Goal: Task Accomplishment & Management: Use online tool/utility

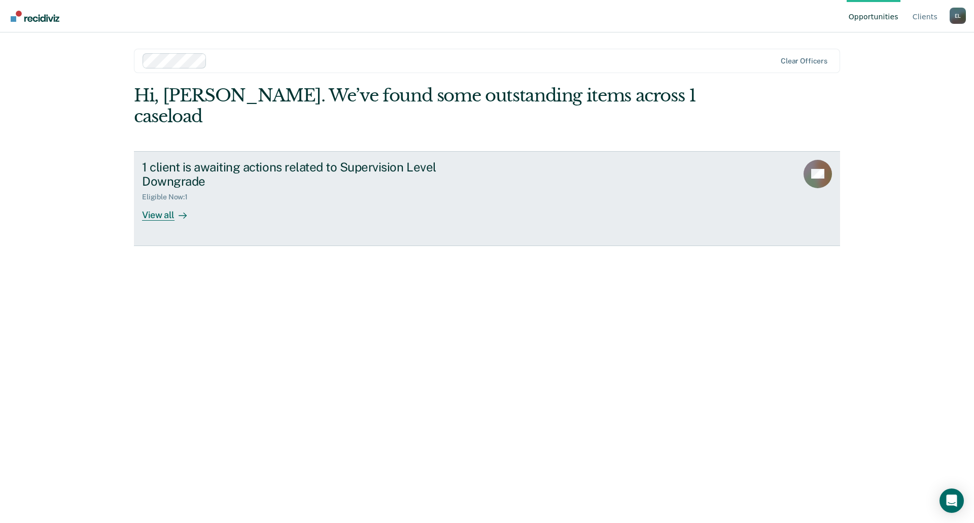
click at [173, 201] on div "View all" at bounding box center [170, 211] width 57 height 20
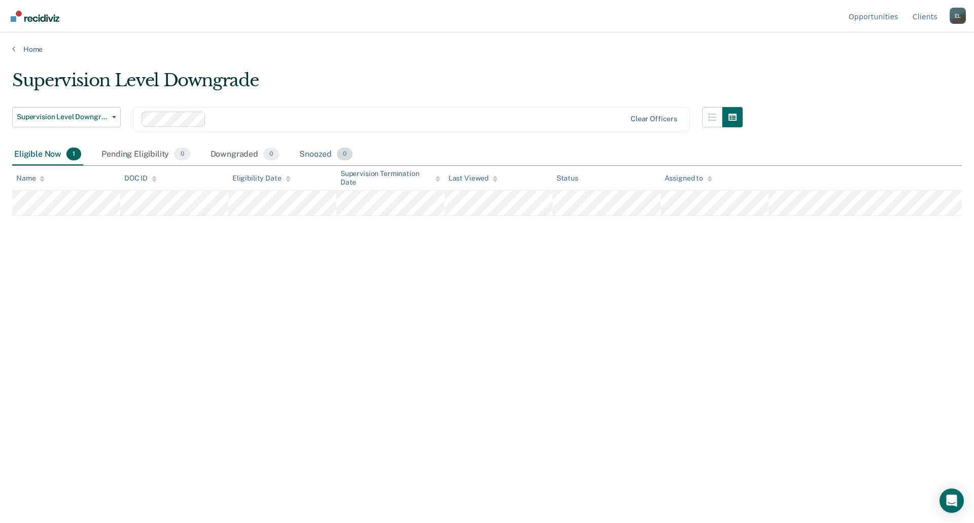
click at [321, 155] on div "Snoozed 0" at bounding box center [325, 155] width 57 height 22
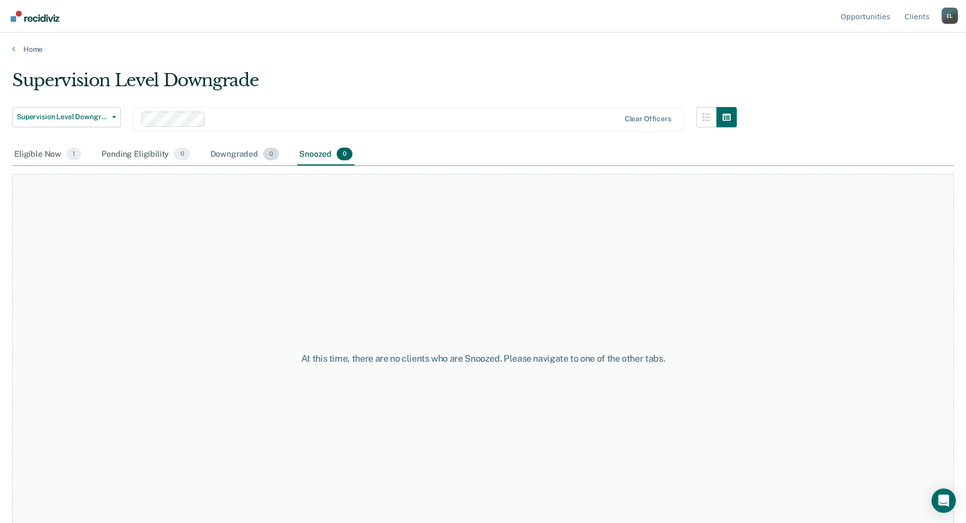
click at [222, 156] on div "Downgraded 0" at bounding box center [244, 155] width 73 height 22
click at [144, 155] on div "Pending Eligibility 0" at bounding box center [145, 155] width 92 height 22
click at [40, 159] on div "Eligible Now 1" at bounding box center [47, 155] width 71 height 22
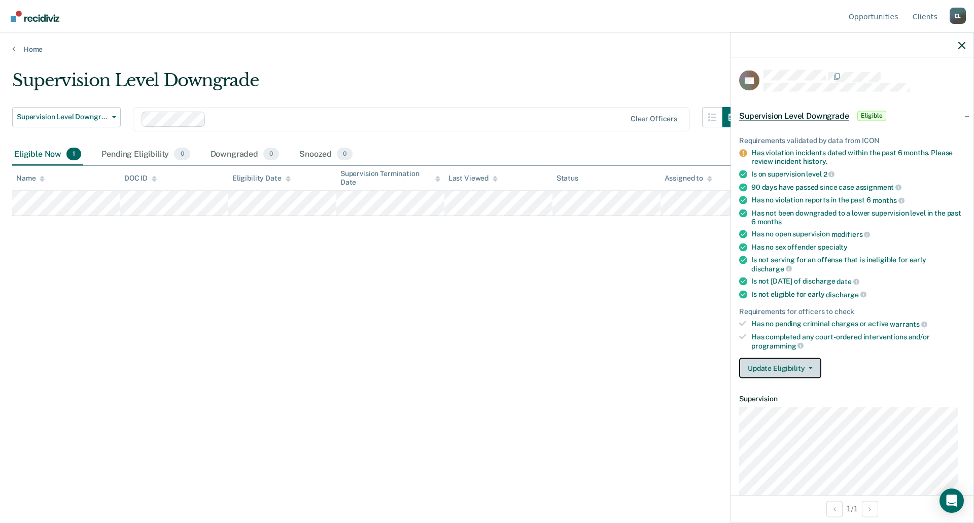
click at [806, 367] on span "button" at bounding box center [809, 368] width 8 height 2
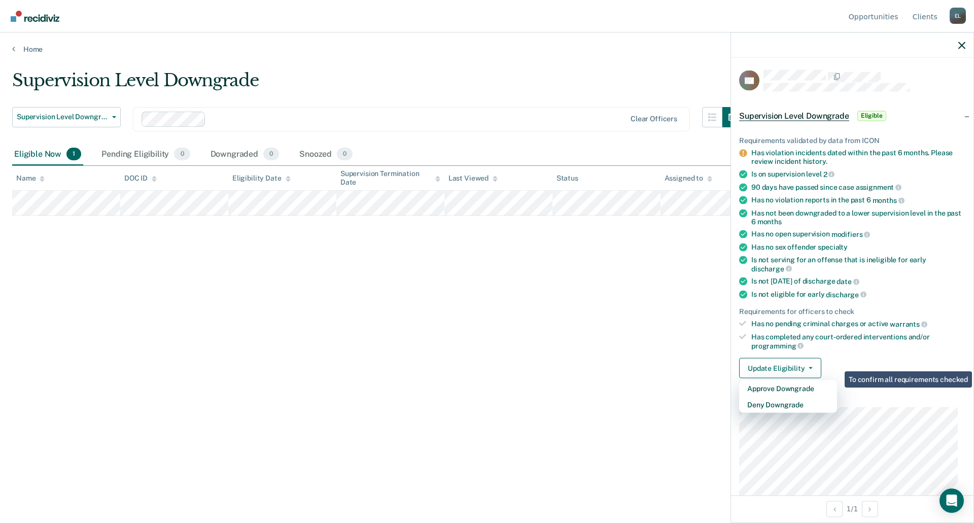
click at [608, 336] on div "Supervision Level Downgrade Supervision Level Downgrade Early Discharge Supervi…" at bounding box center [487, 258] width 950 height 377
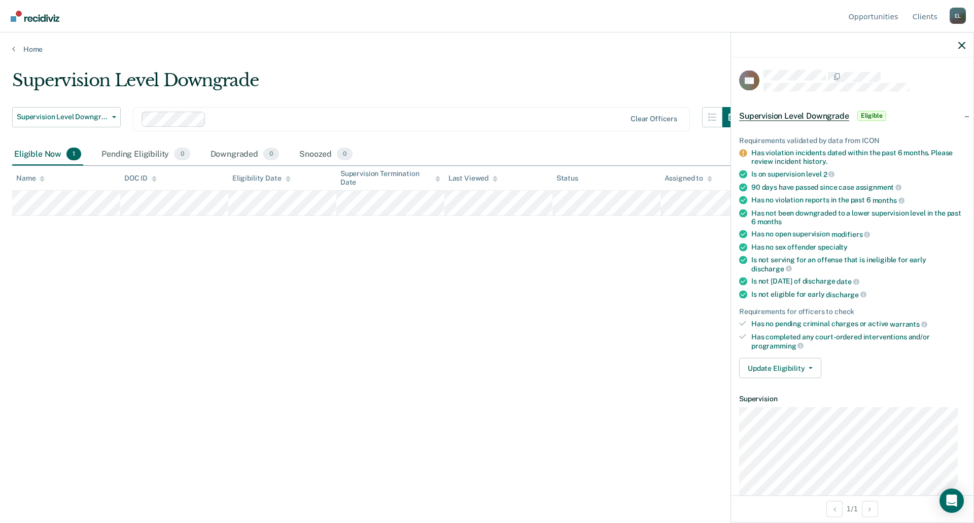
click at [632, 294] on div "Supervision Level Downgrade Supervision Level Downgrade Early Discharge Supervi…" at bounding box center [487, 258] width 950 height 377
click at [963, 45] on icon "button" at bounding box center [961, 45] width 7 height 7
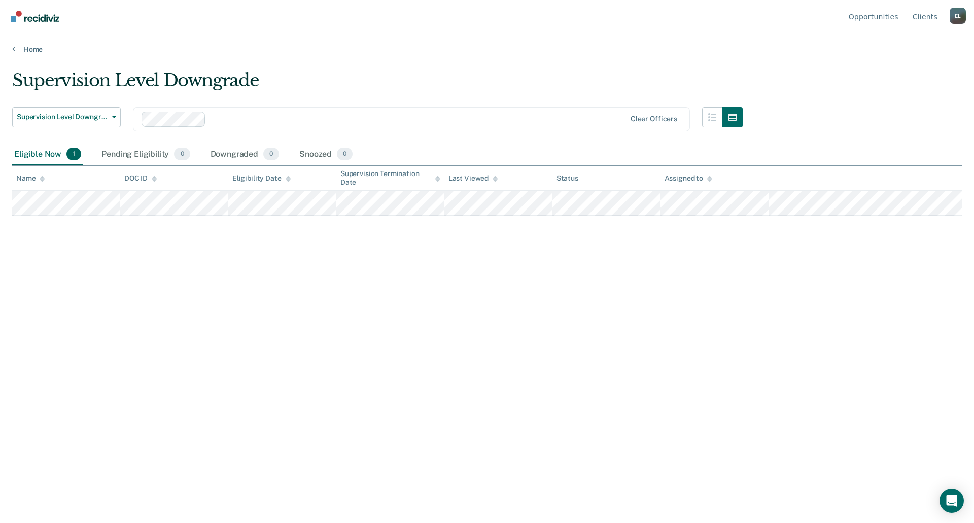
click at [567, 178] on div "Status" at bounding box center [567, 178] width 22 height 9
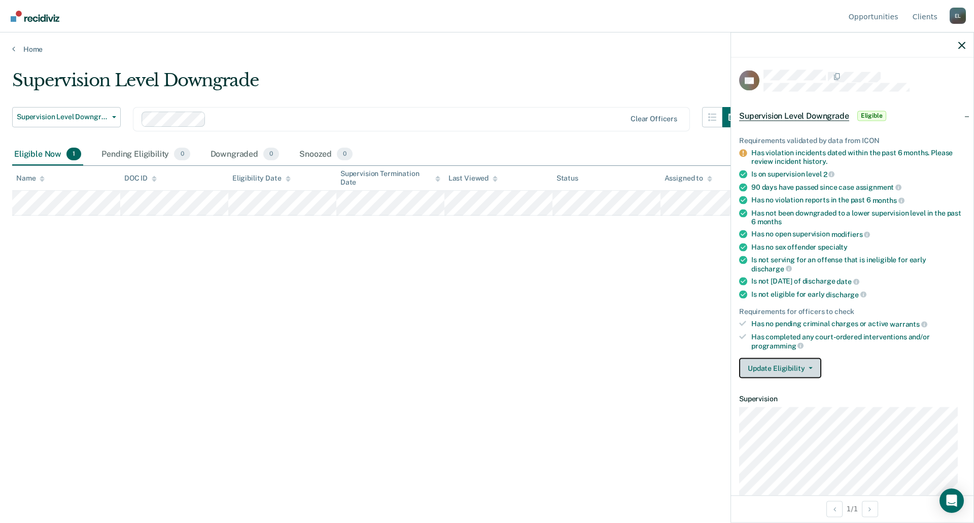
click at [817, 370] on button "Update Eligibility" at bounding box center [780, 368] width 82 height 20
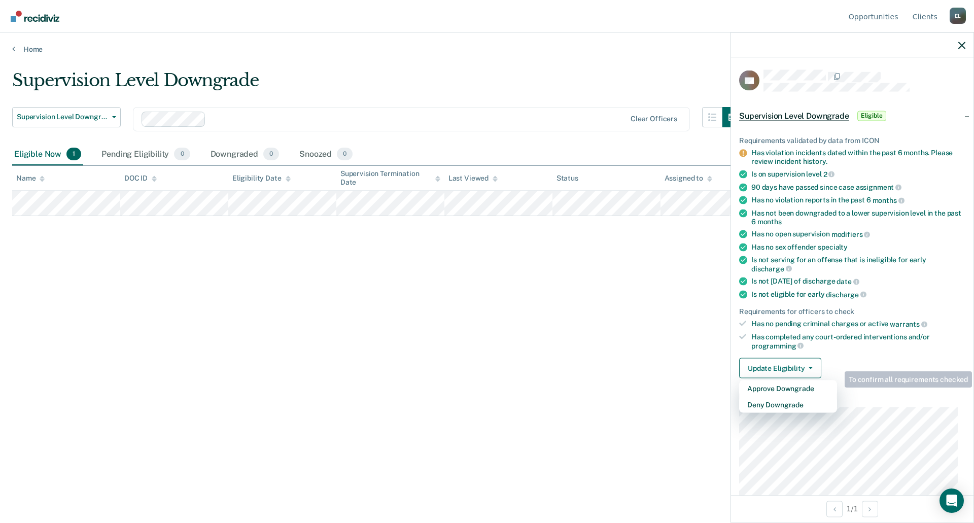
click at [657, 352] on div "Supervision Level Downgrade Supervision Level Downgrade Early Discharge Supervi…" at bounding box center [487, 258] width 950 height 377
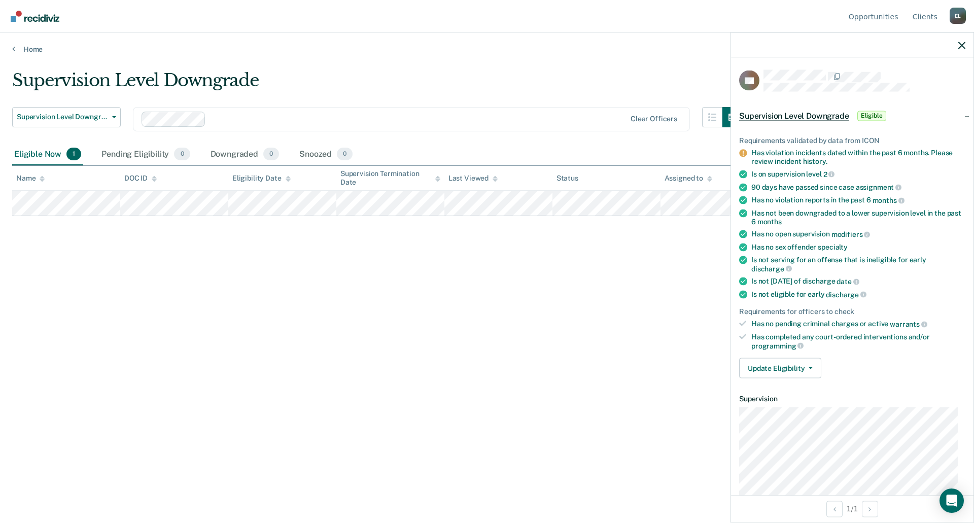
click at [657, 352] on div "Supervision Level Downgrade Supervision Level Downgrade Early Discharge Supervi…" at bounding box center [487, 258] width 950 height 377
click at [881, 115] on span "Eligible" at bounding box center [871, 116] width 29 height 10
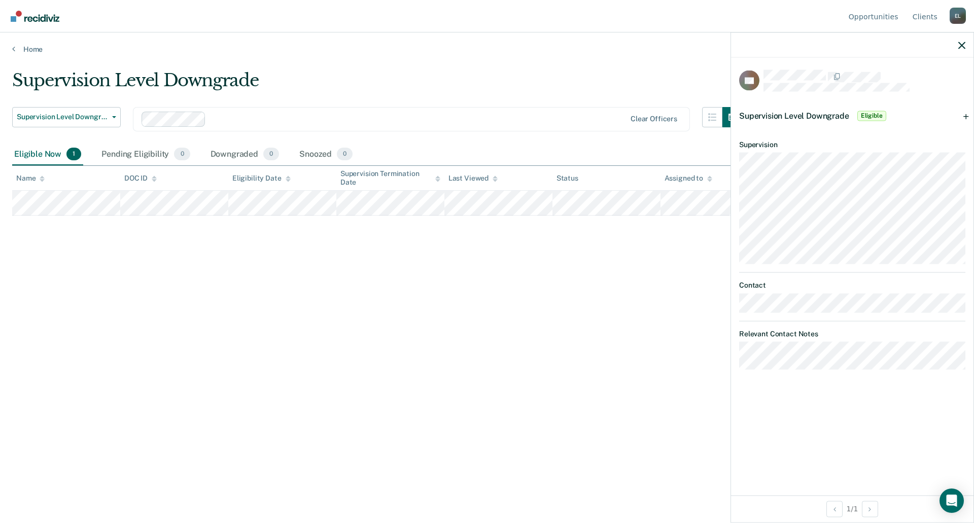
click at [881, 115] on span "Eligible" at bounding box center [871, 116] width 29 height 10
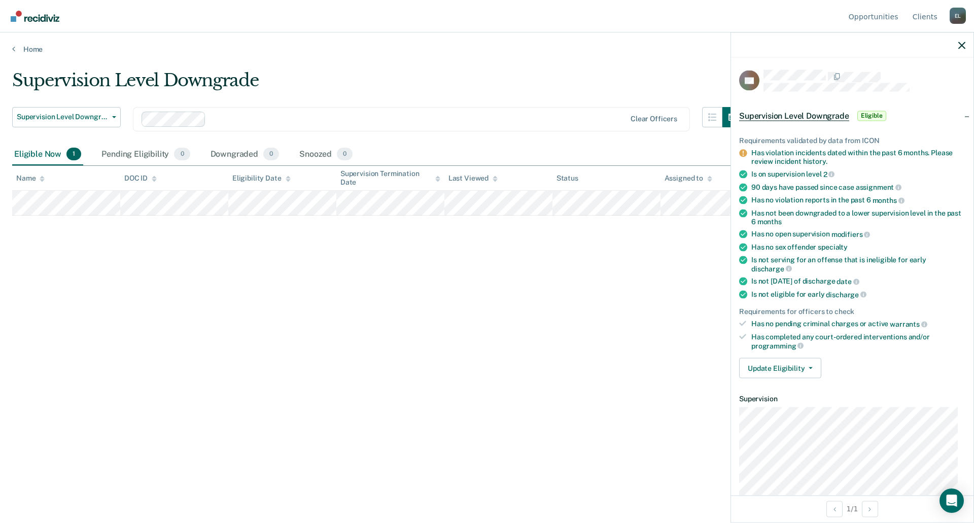
click at [764, 154] on div "Has violation incidents dated within the past 6 months. Please review incident …" at bounding box center [858, 157] width 214 height 17
click at [741, 153] on icon at bounding box center [743, 154] width 8 height 8
click at [523, 313] on div "Supervision Level Downgrade Supervision Level Downgrade Early Discharge Supervi…" at bounding box center [487, 258] width 950 height 377
click at [965, 45] on icon "button" at bounding box center [961, 45] width 7 height 7
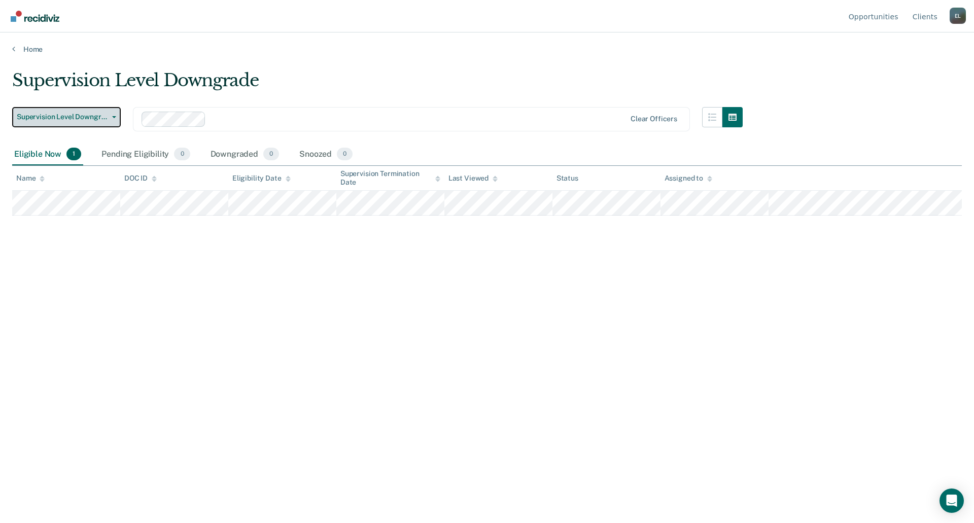
click at [115, 123] on button "Supervision Level Downgrade" at bounding box center [66, 117] width 109 height 20
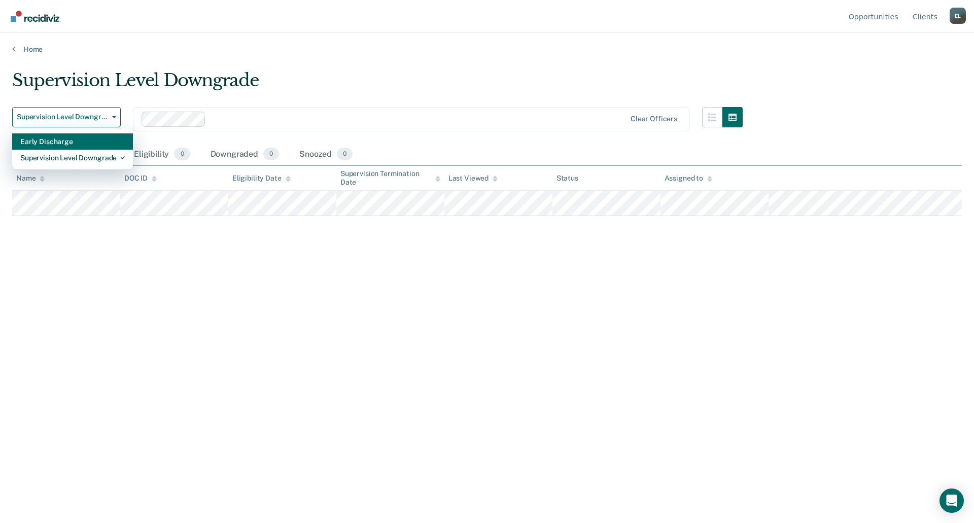
click at [107, 143] on div "Early Discharge" at bounding box center [72, 141] width 104 height 16
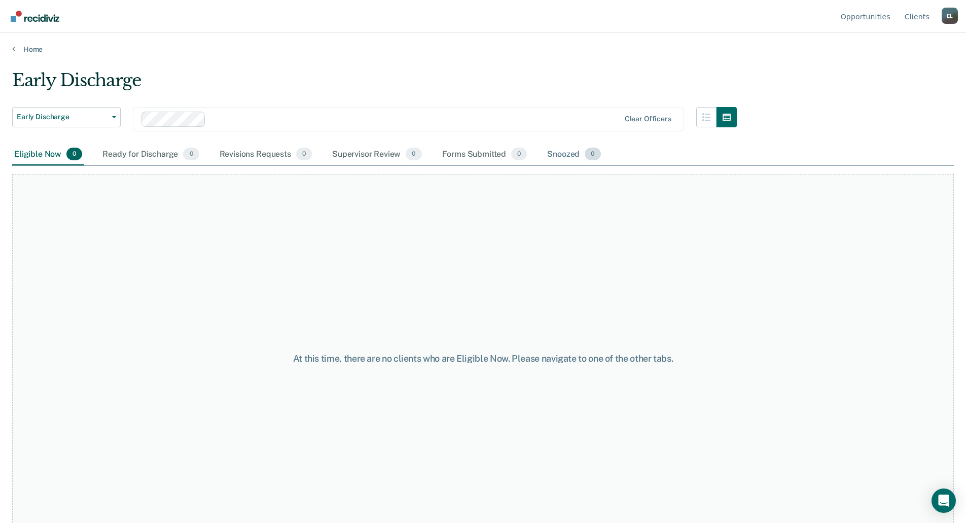
click at [564, 159] on div "Snoozed 0" at bounding box center [573, 155] width 57 height 22
click at [442, 155] on div "Forms Submitted 0" at bounding box center [484, 155] width 89 height 22
click at [376, 155] on div "Supervisor Review 0" at bounding box center [377, 155] width 94 height 22
click at [249, 157] on div "Revisions Requests 0" at bounding box center [266, 155] width 96 height 22
click at [130, 152] on div "Ready for Discharge 0" at bounding box center [150, 155] width 100 height 22
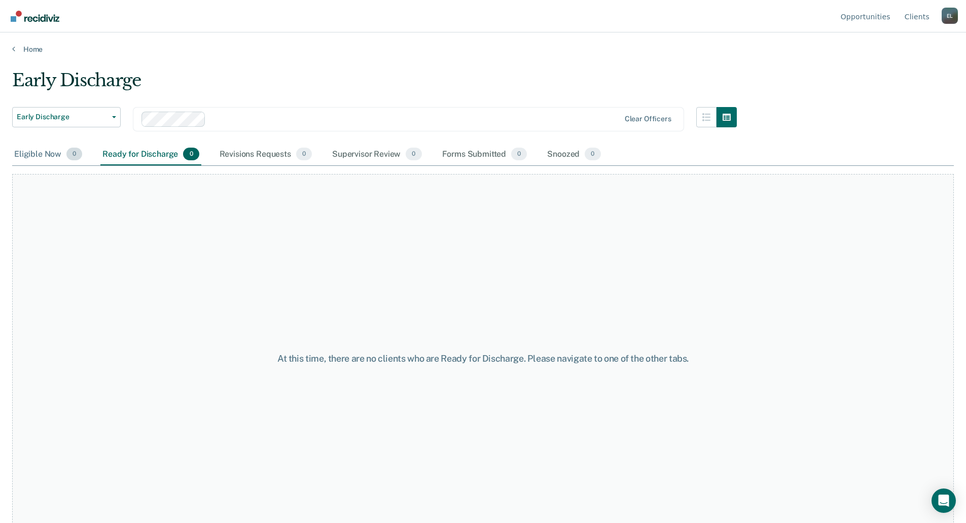
click at [37, 154] on div "Eligible Now 0" at bounding box center [48, 155] width 72 height 22
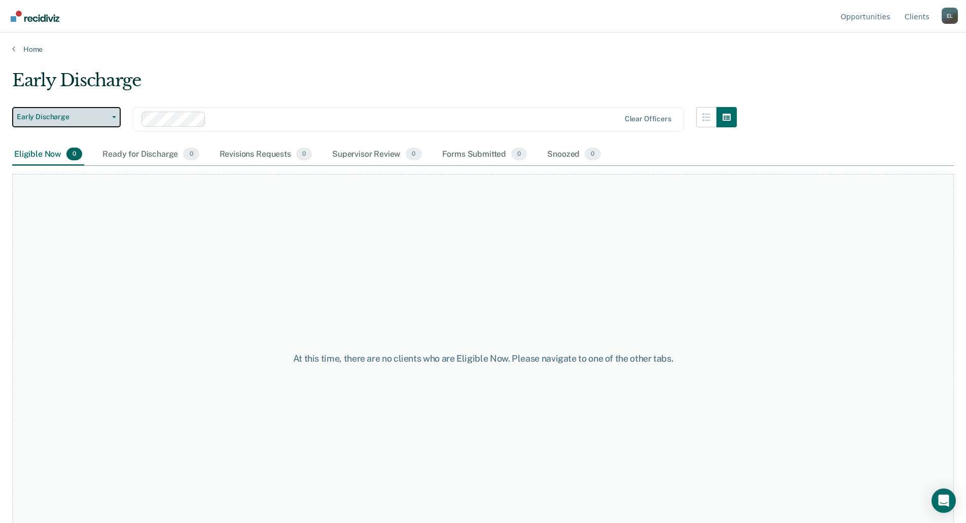
click at [106, 119] on span "Early Discharge" at bounding box center [62, 117] width 91 height 9
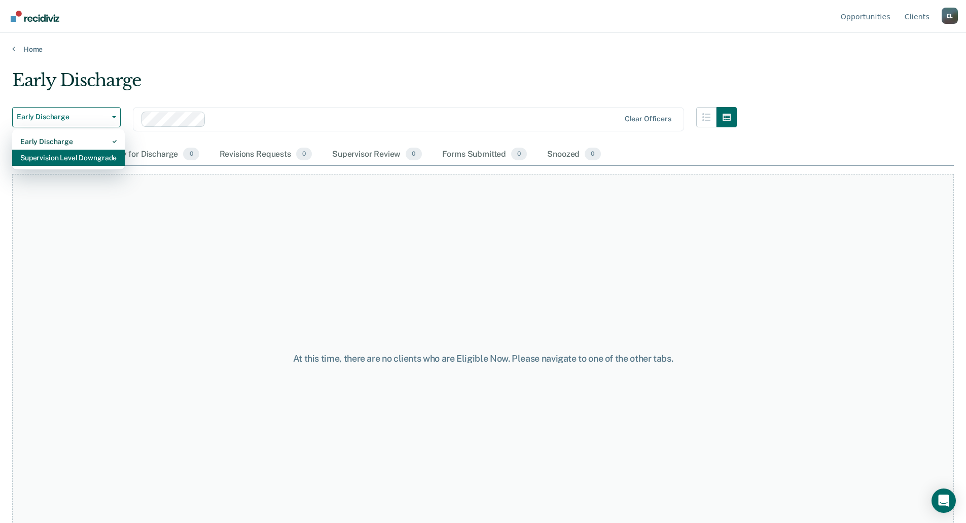
click at [98, 151] on div "Supervision Level Downgrade" at bounding box center [68, 158] width 96 height 16
